Goal: Task Accomplishment & Management: Use online tool/utility

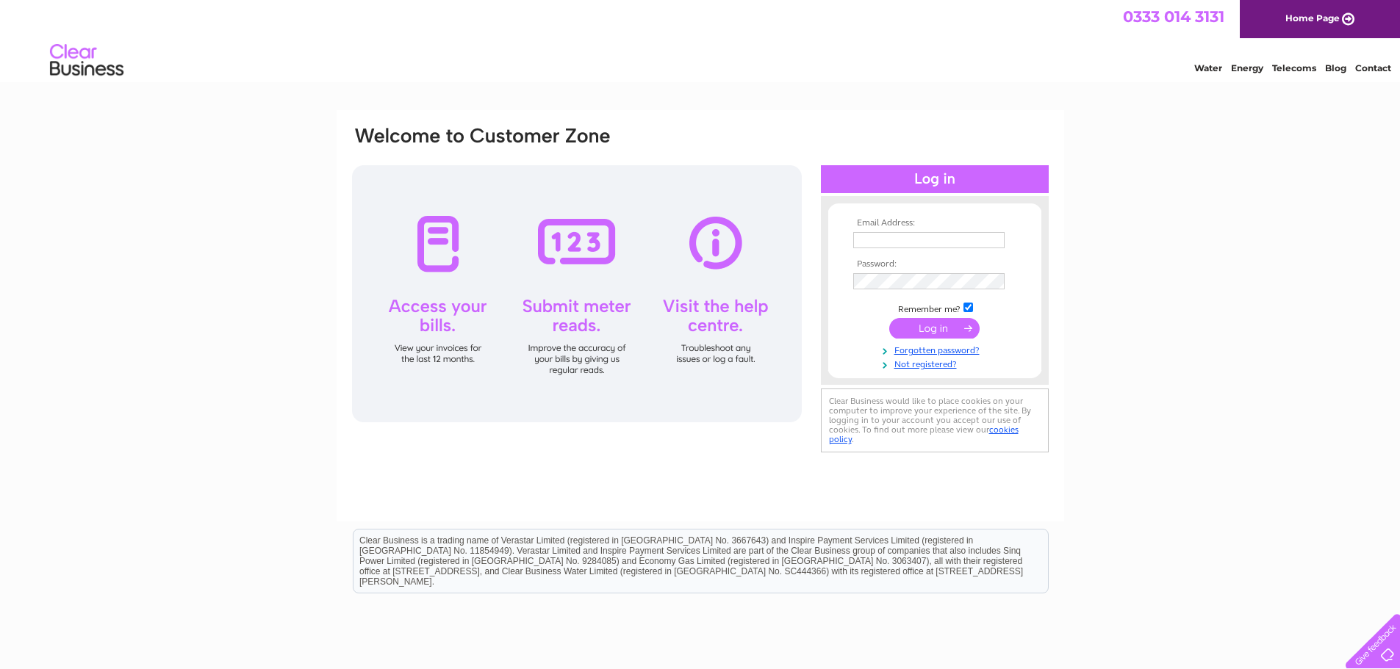
type input "invoices@rdoigltd.co.uk"
click at [951, 328] on input "submit" at bounding box center [934, 328] width 90 height 21
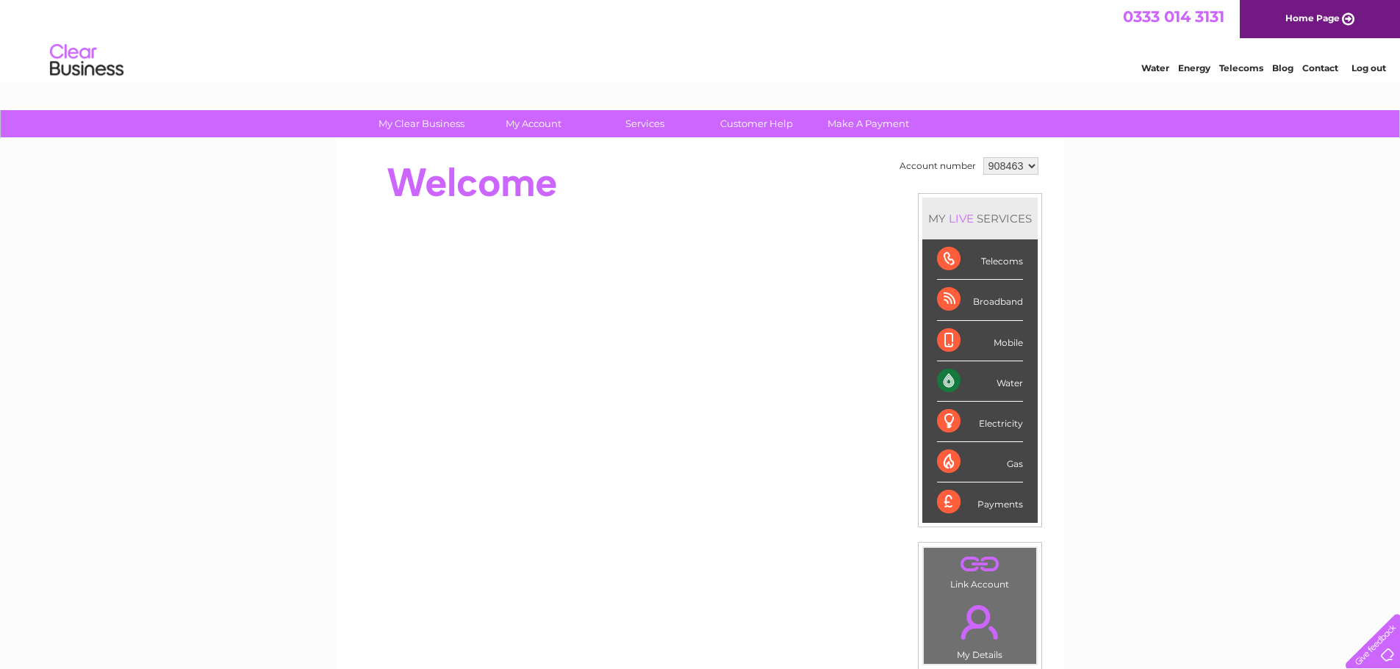
click at [1027, 164] on select "908463 924644" at bounding box center [1010, 166] width 55 height 18
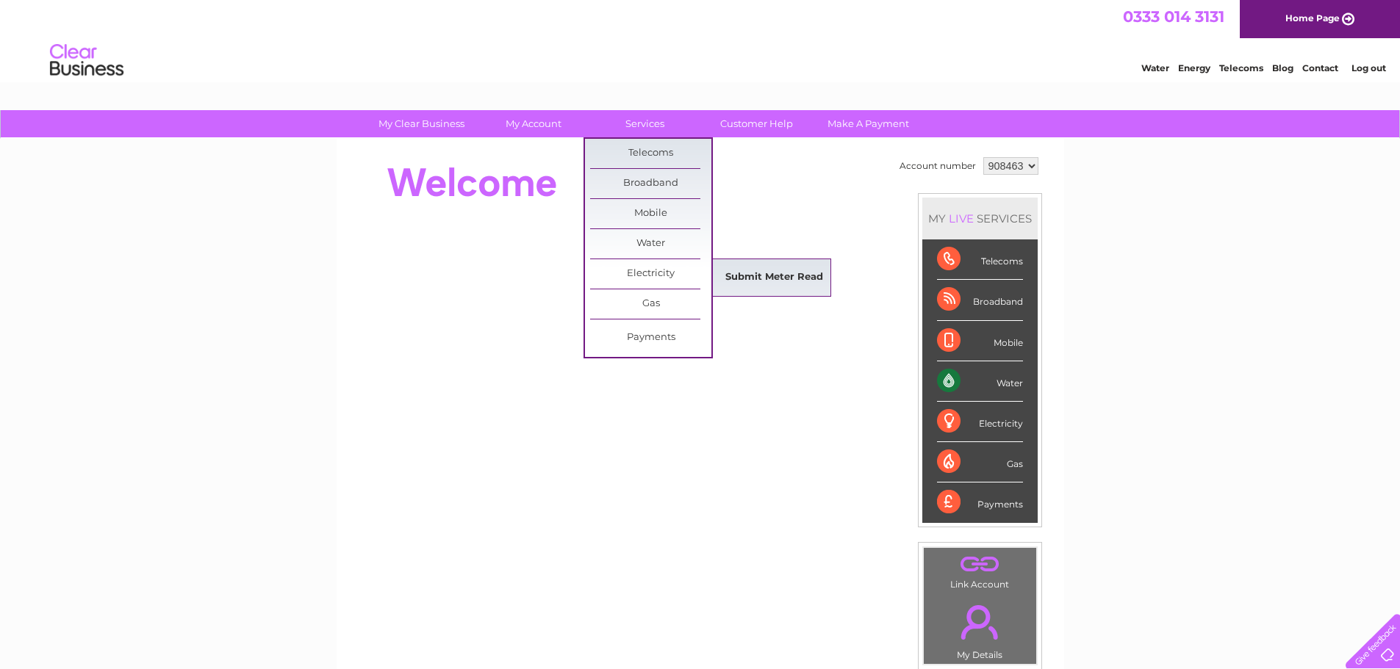
click at [768, 268] on link "Submit Meter Read" at bounding box center [773, 277] width 121 height 29
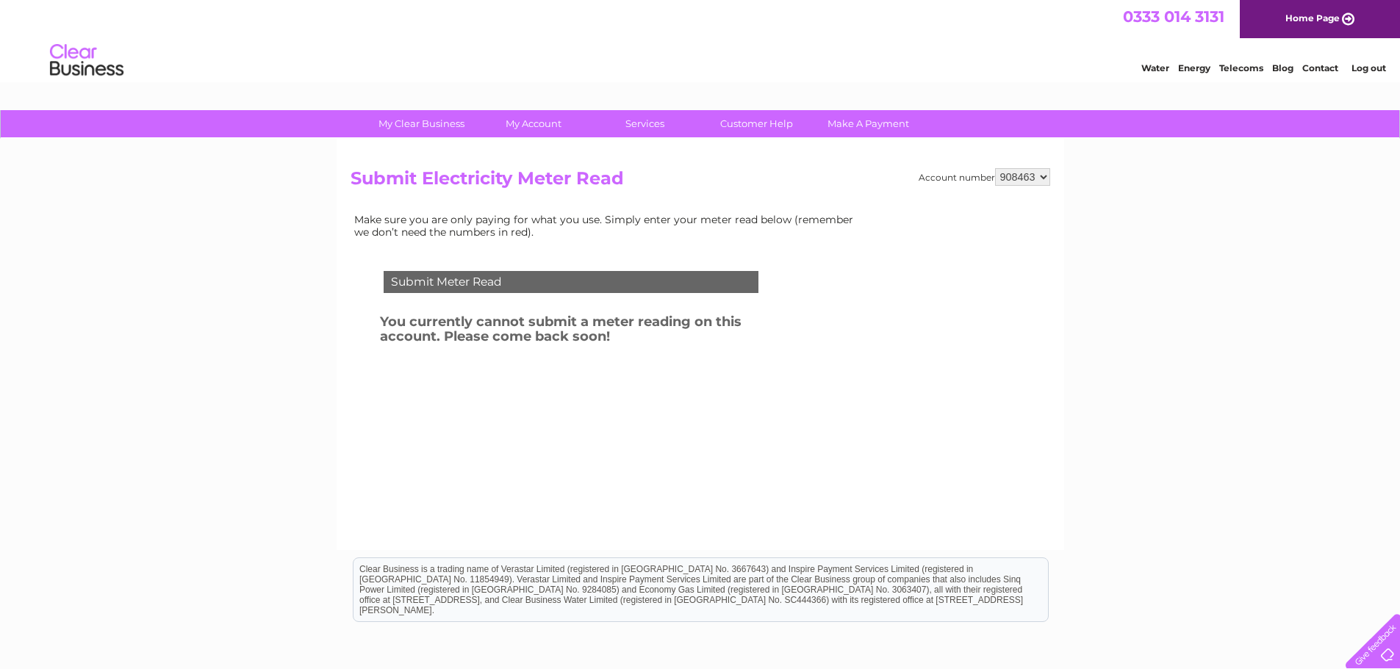
click at [1048, 173] on select "908463 924644" at bounding box center [1022, 177] width 55 height 18
select select "924644"
click at [995, 168] on select "908463 924644" at bounding box center [1022, 177] width 55 height 18
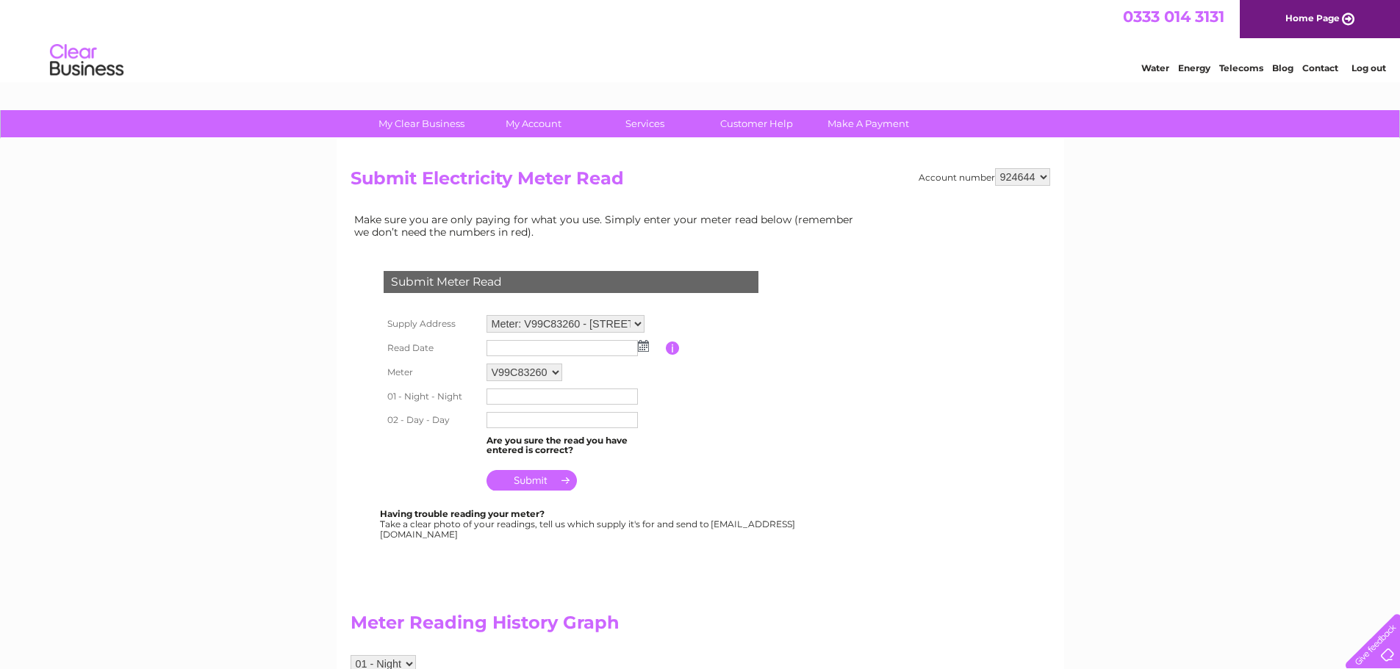
click at [640, 348] on img at bounding box center [643, 346] width 11 height 12
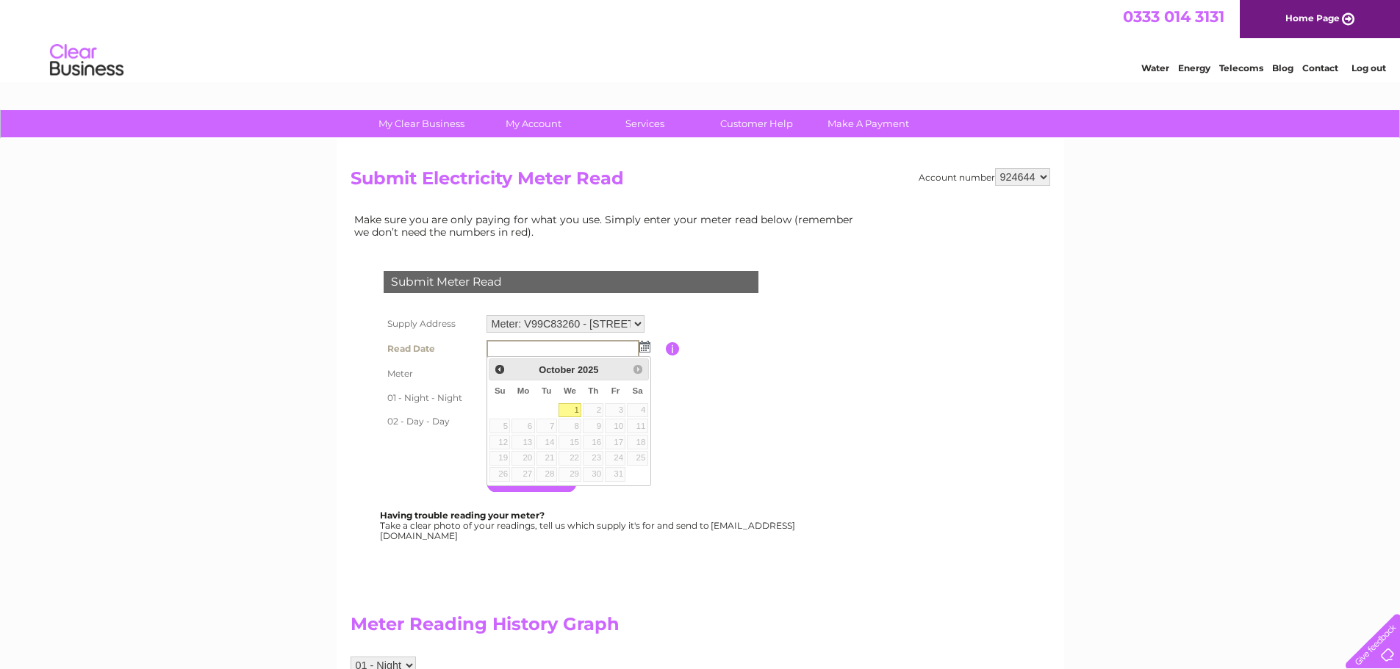
click at [575, 408] on link "1" at bounding box center [570, 410] width 24 height 15
type input "2025/10/01"
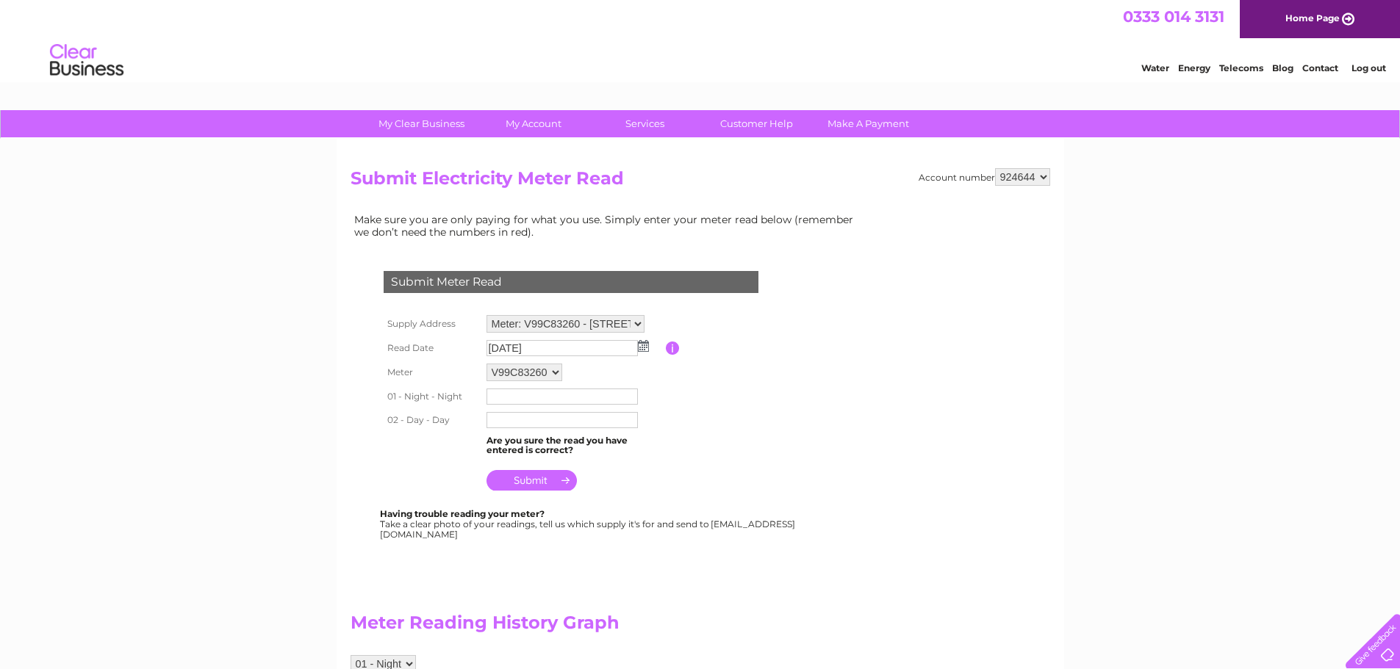
click at [590, 394] on input "text" at bounding box center [561, 397] width 151 height 16
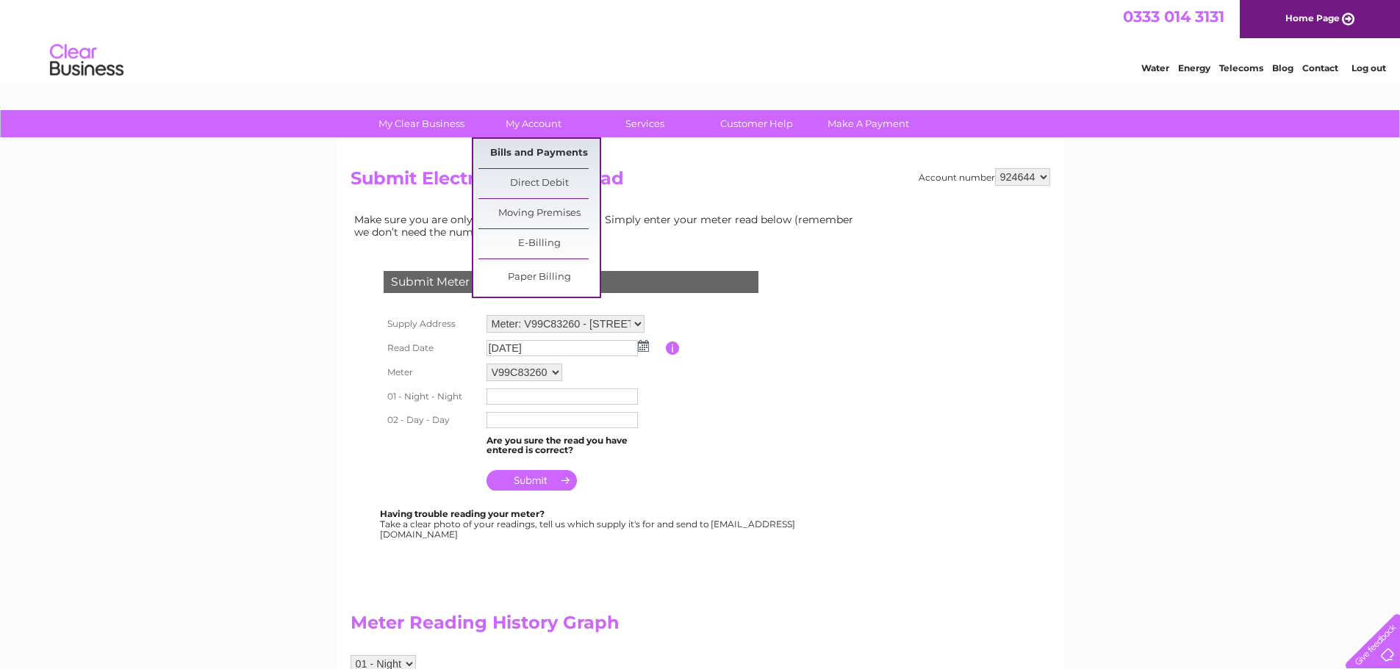
click at [544, 152] on link "Bills and Payments" at bounding box center [538, 153] width 121 height 29
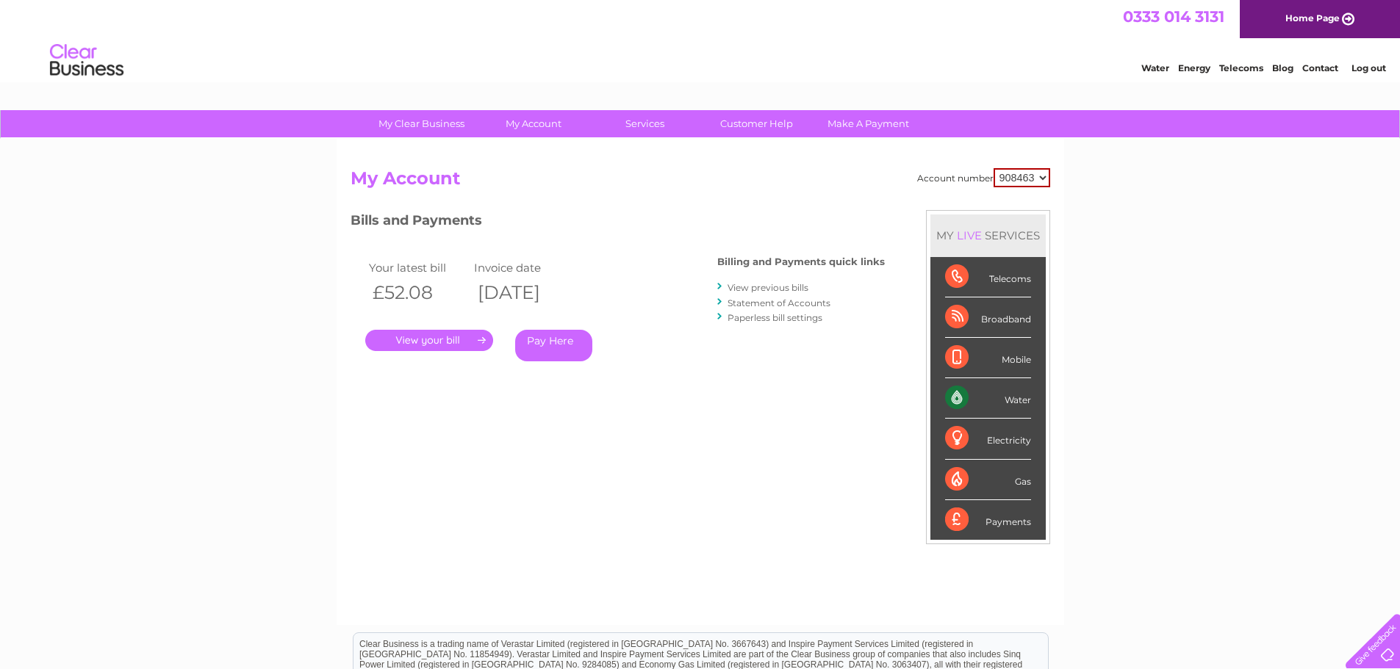
click at [1041, 176] on select "908463 924644" at bounding box center [1021, 177] width 57 height 19
select select "924644"
click at [993, 168] on select "908463 924644" at bounding box center [1021, 177] width 57 height 19
click at [430, 334] on link "." at bounding box center [429, 340] width 128 height 21
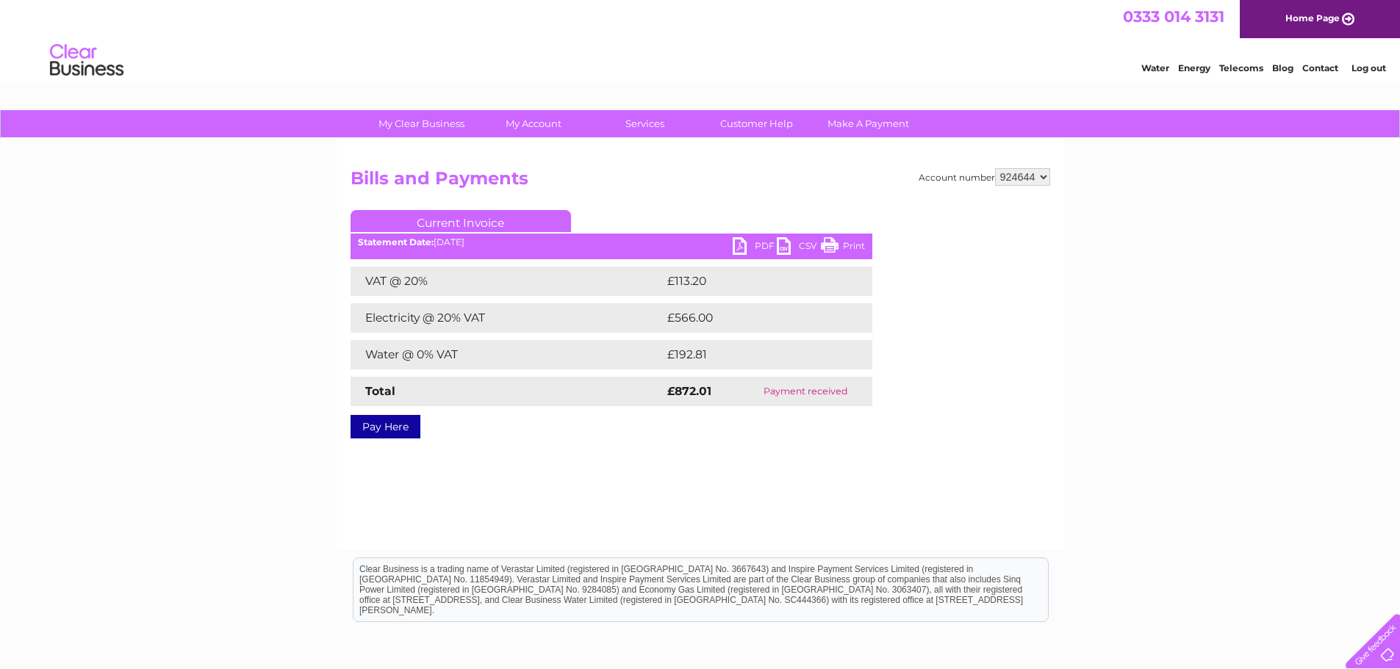
click at [759, 248] on link "PDF" at bounding box center [754, 247] width 44 height 21
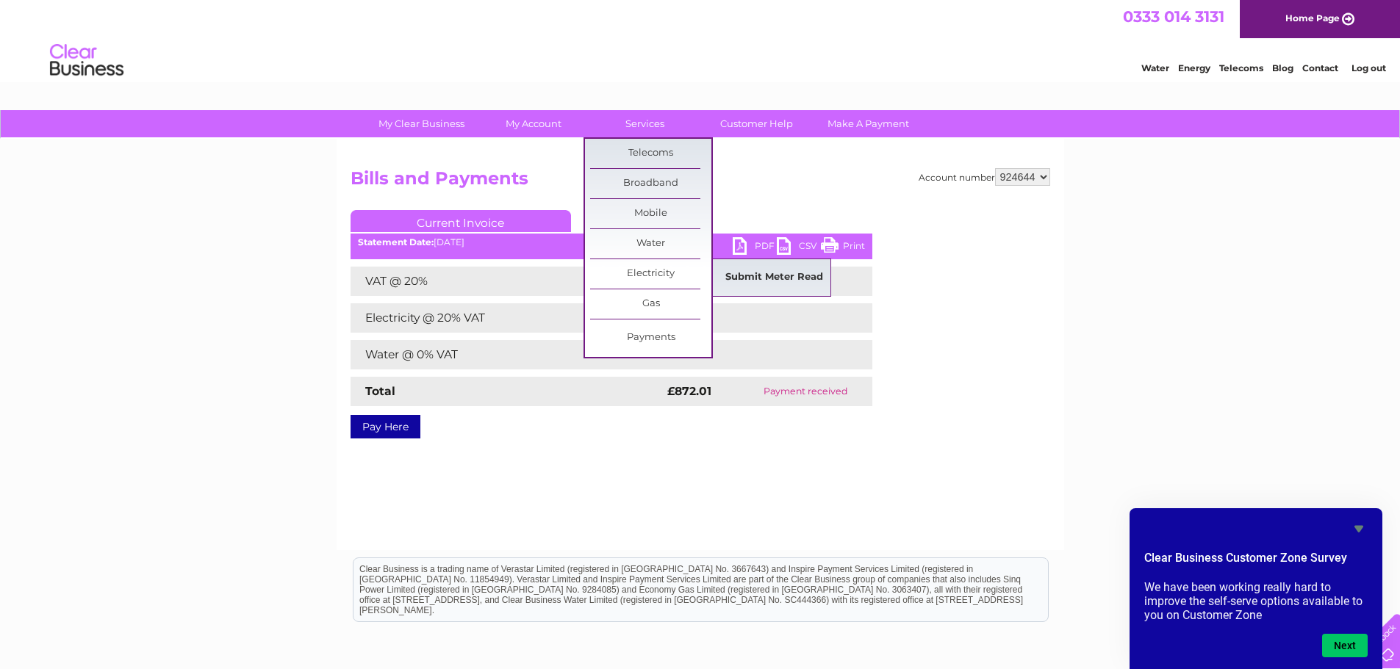
click at [777, 278] on link "Submit Meter Read" at bounding box center [773, 277] width 121 height 29
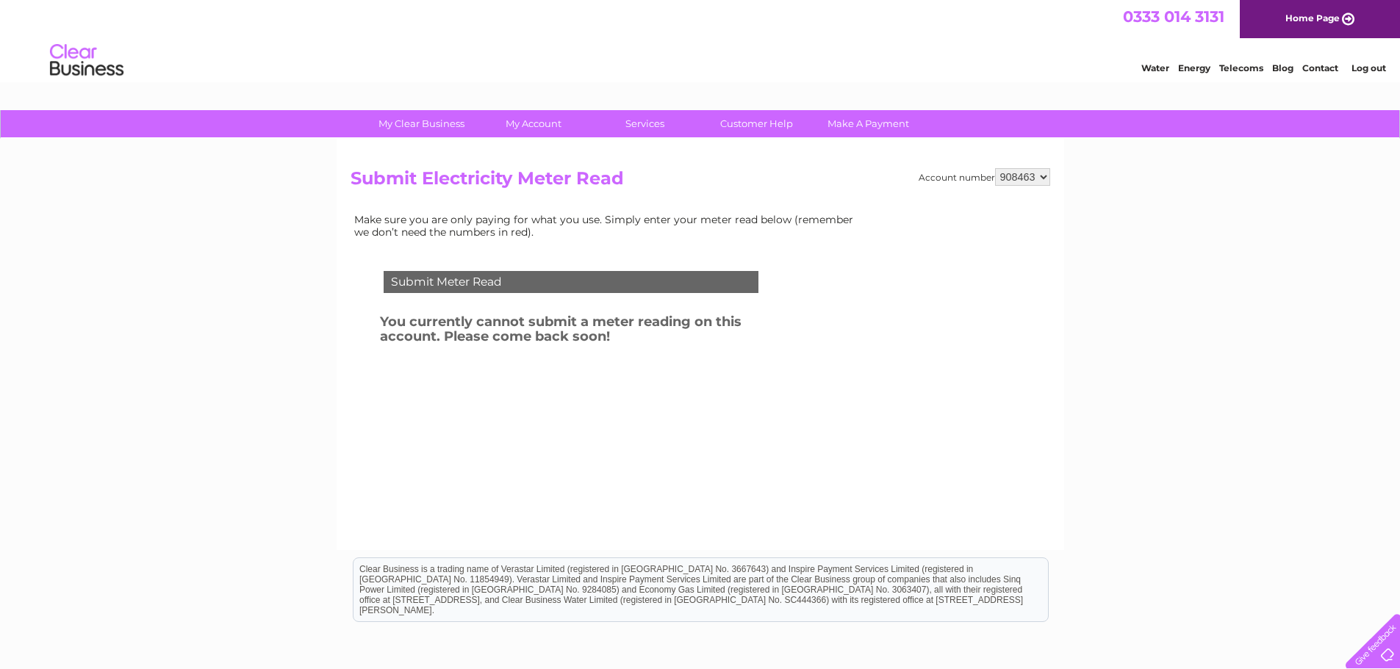
click at [1042, 173] on select "908463 924644" at bounding box center [1022, 177] width 55 height 18
select select "924644"
click at [995, 168] on select "908463 924644" at bounding box center [1022, 177] width 55 height 18
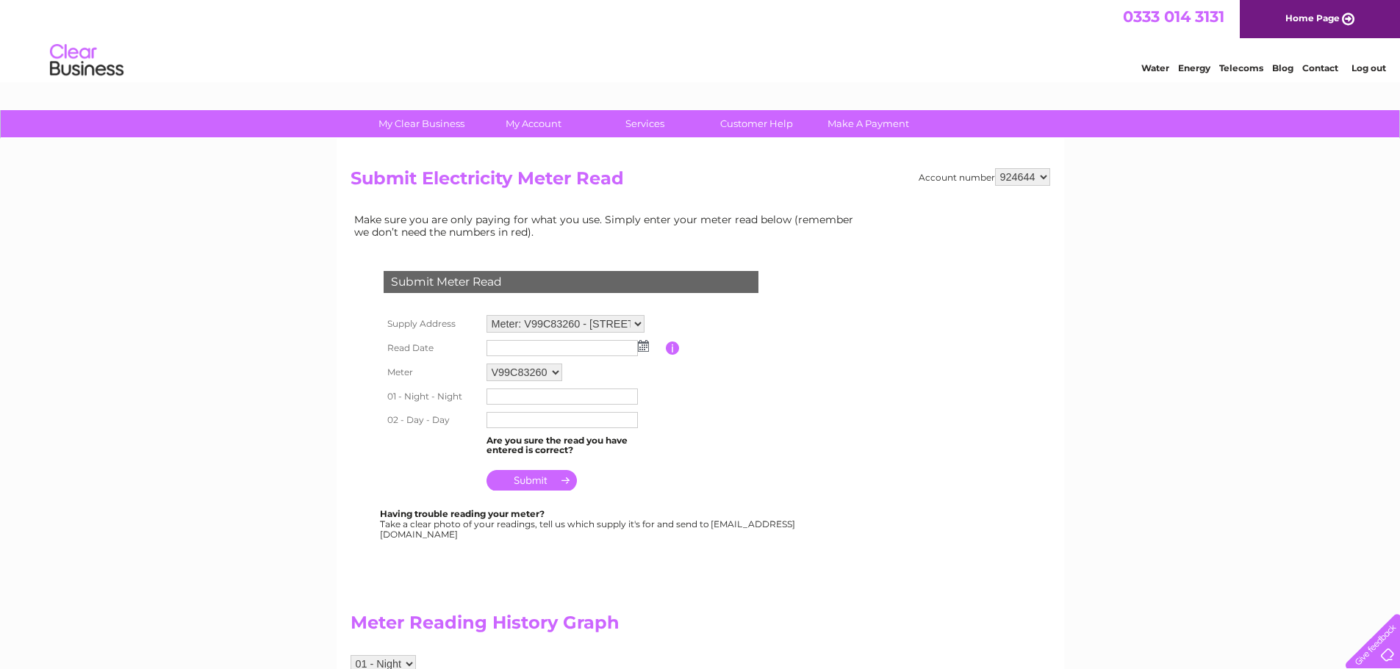
click at [644, 342] on img at bounding box center [643, 346] width 11 height 12
click at [567, 406] on link "1" at bounding box center [570, 410] width 24 height 15
type input "2025/10/01"
click at [536, 400] on input "text" at bounding box center [561, 397] width 151 height 16
type input "390857"
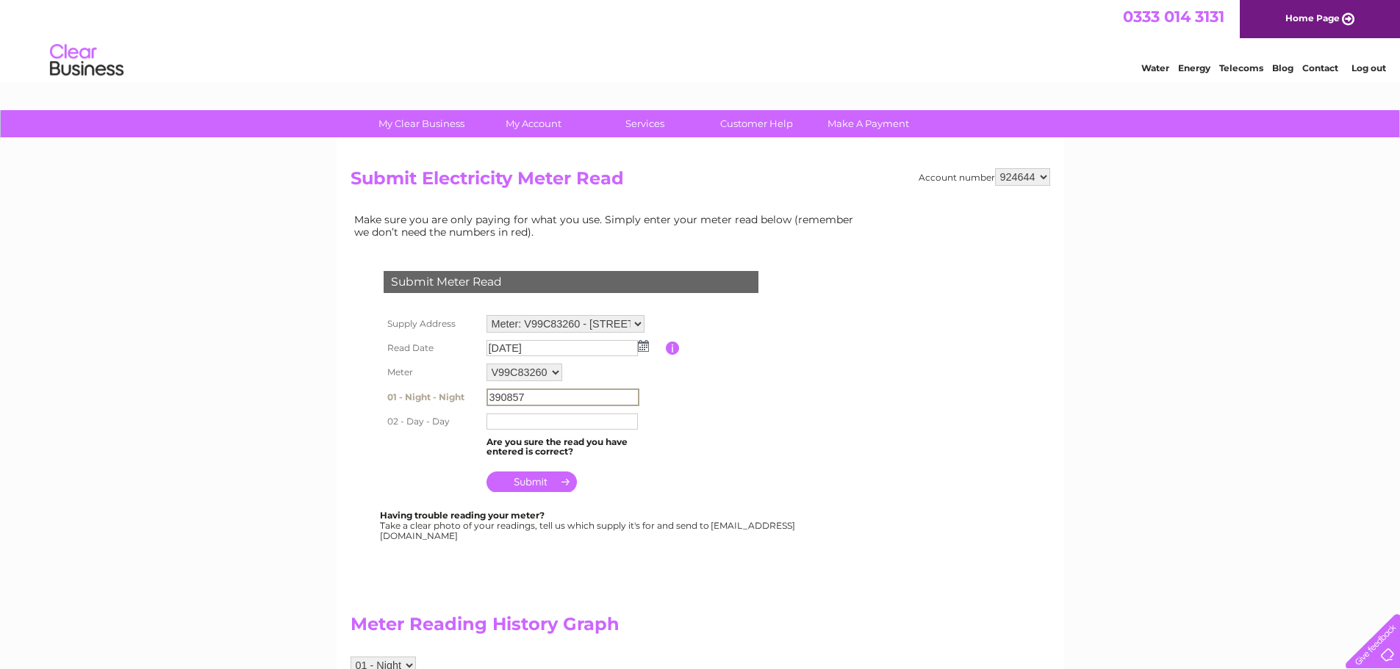
click at [528, 422] on input "text" at bounding box center [561, 422] width 151 height 16
type input "399735"
click at [521, 482] on input "submit" at bounding box center [531, 482] width 90 height 21
